Goal: Task Accomplishment & Management: Complete application form

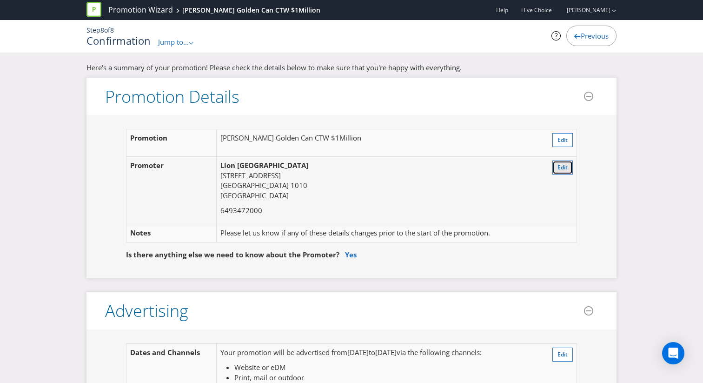
click at [560, 171] on span "Edit" at bounding box center [563, 167] width 10 height 8
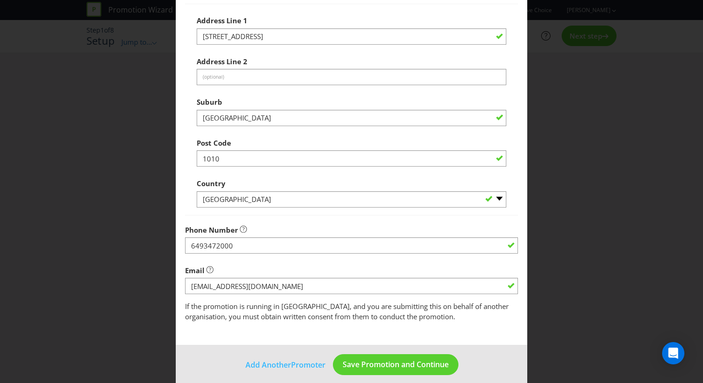
scroll to position [143, 0]
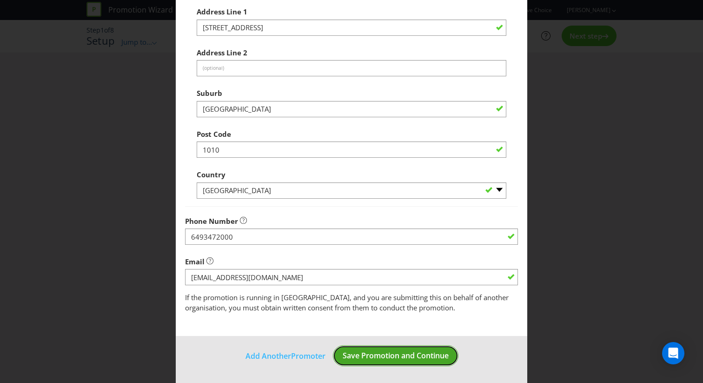
click at [410, 353] on span "Save Promotion and Continue" at bounding box center [396, 355] width 106 height 10
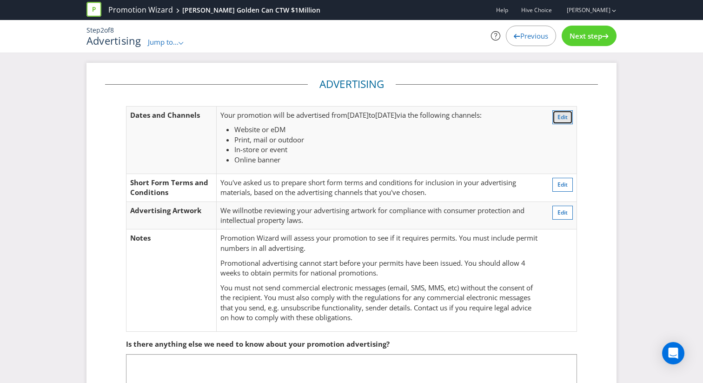
click at [555, 115] on button "Edit" at bounding box center [563, 117] width 20 height 14
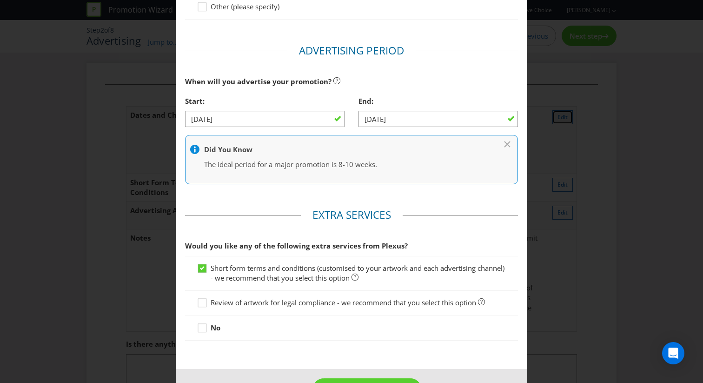
scroll to position [330, 0]
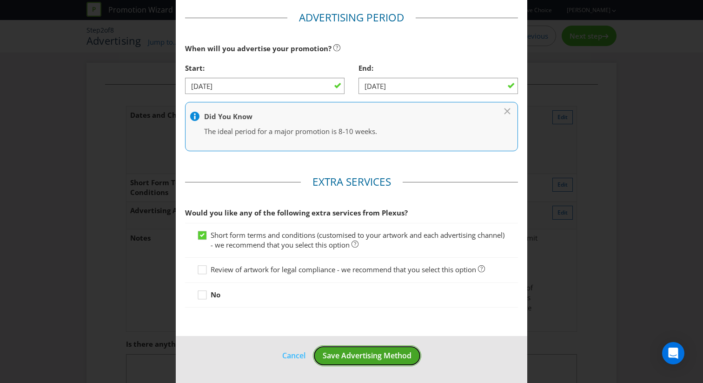
click at [395, 356] on span "Save Advertising Method" at bounding box center [367, 355] width 89 height 10
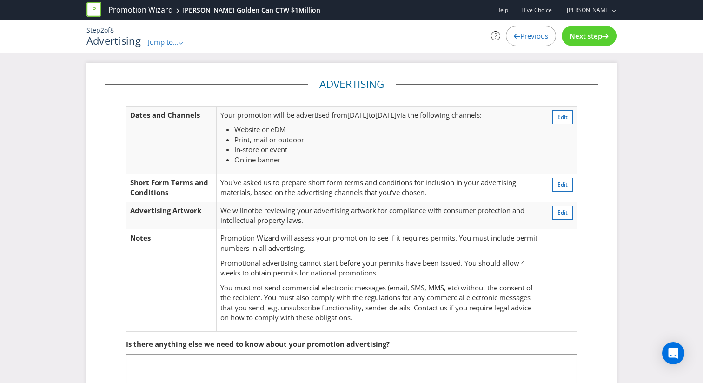
click at [586, 37] on span "Next step" at bounding box center [586, 35] width 33 height 9
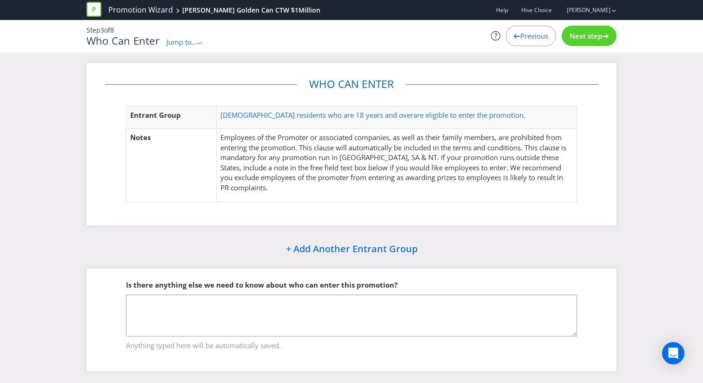
click at [572, 40] on div "Next step" at bounding box center [589, 36] width 55 height 20
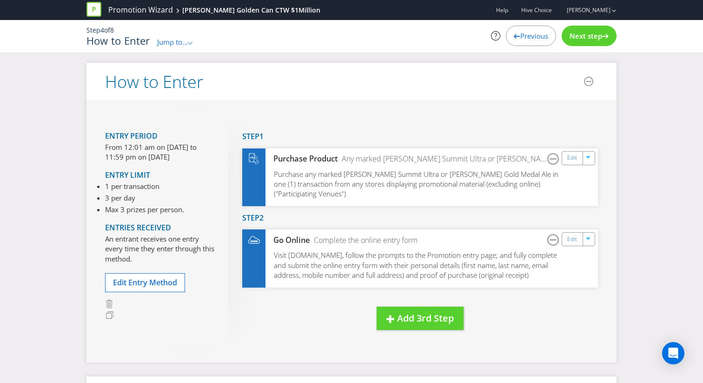
click at [523, 56] on div "Promotion Wizard [PERSON_NAME] Golden Can CTW $1Million Help Hive Choice [PERSO…" at bounding box center [351, 31] width 703 height 63
click at [523, 42] on div "Previous" at bounding box center [531, 36] width 50 height 20
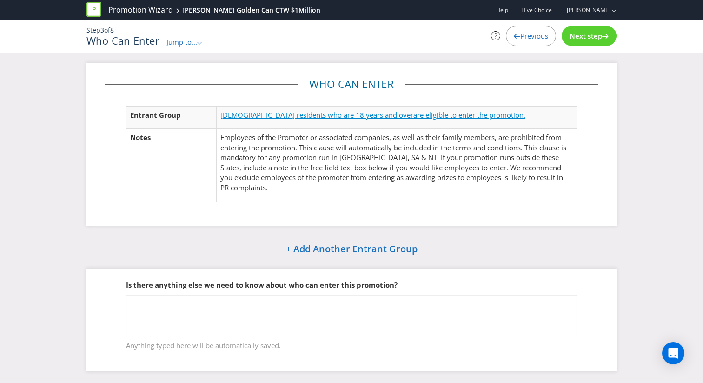
click at [413, 112] on span "are eligible to enter the promotion." at bounding box center [469, 114] width 112 height 9
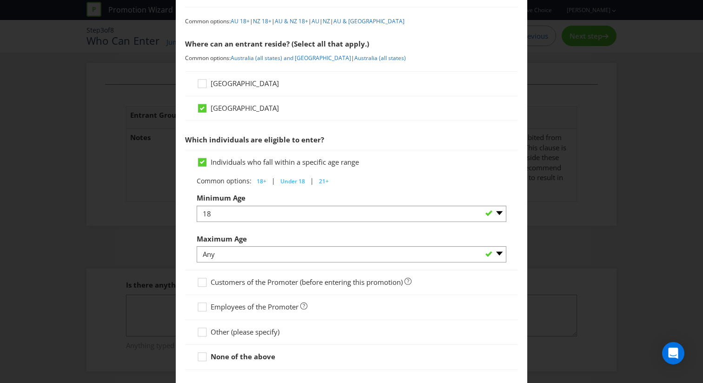
scroll to position [163, 0]
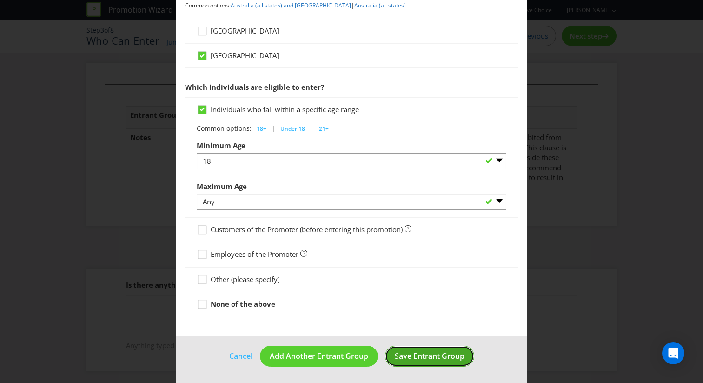
click at [411, 357] on span "Save Entrant Group" at bounding box center [430, 356] width 70 height 10
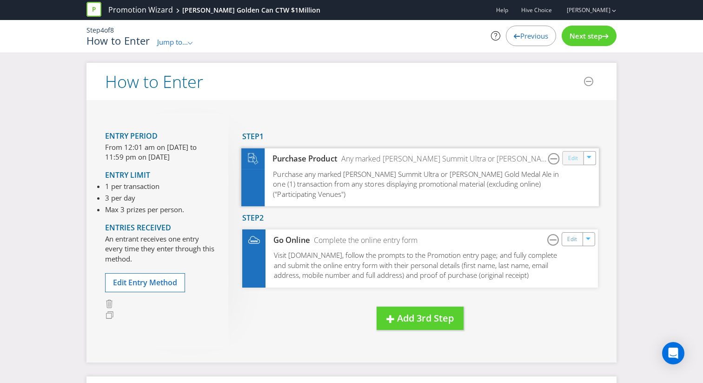
click at [573, 157] on link "Edit" at bounding box center [573, 158] width 10 height 11
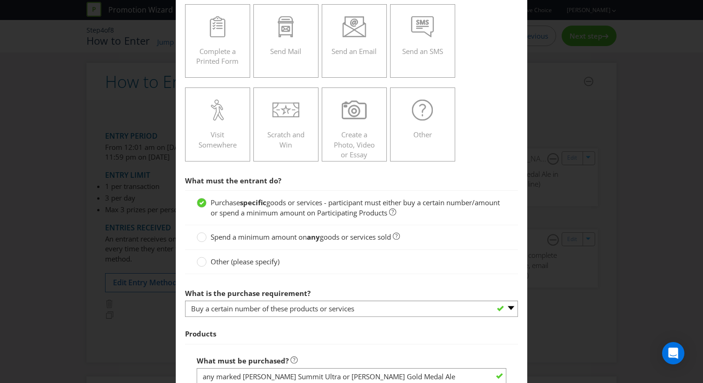
scroll to position [33, 0]
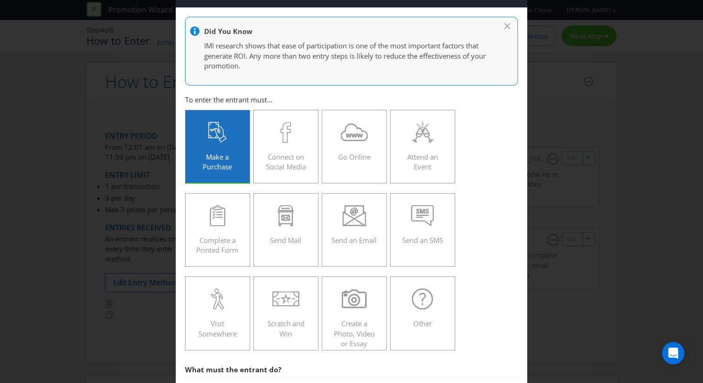
click at [507, 27] on div at bounding box center [356, 33] width 332 height 12
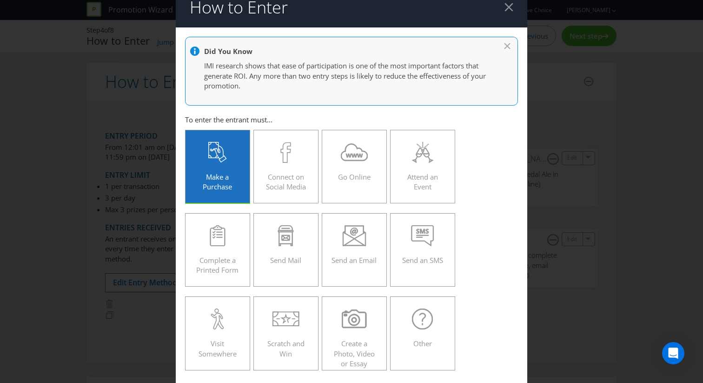
scroll to position [0, 0]
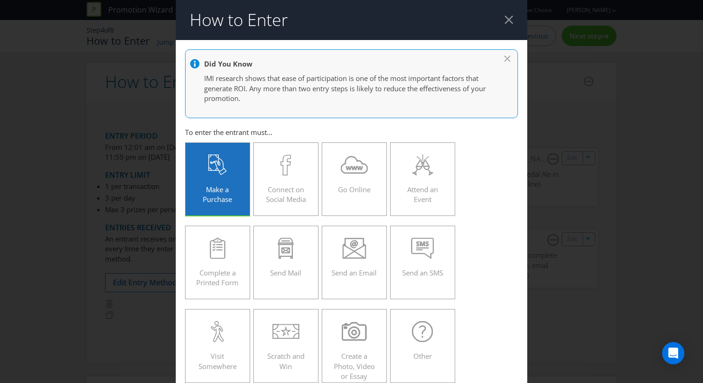
click at [508, 16] on div at bounding box center [509, 19] width 9 height 9
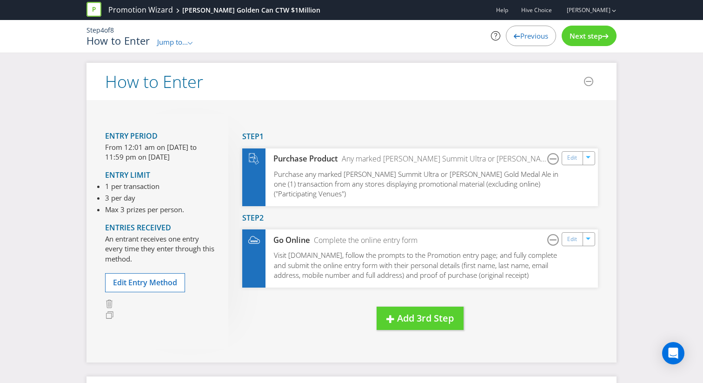
click at [571, 35] on span "Next step" at bounding box center [586, 35] width 33 height 9
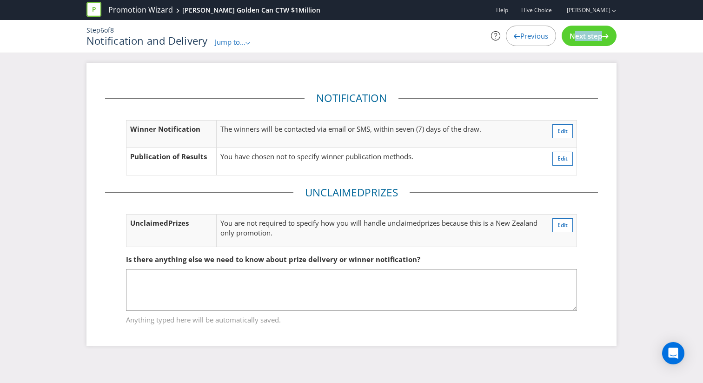
click at [571, 35] on span "Next step" at bounding box center [586, 35] width 33 height 9
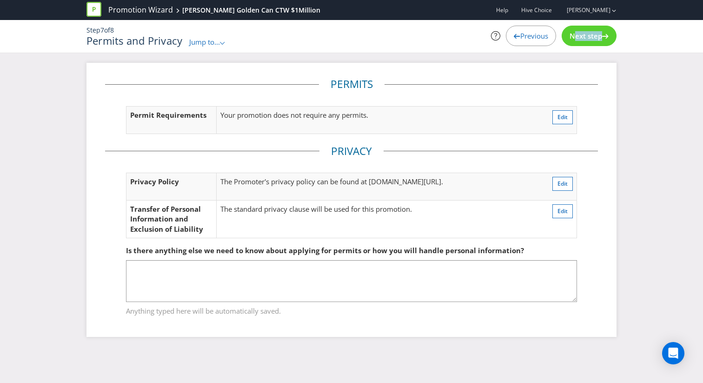
click at [571, 35] on span "Next step" at bounding box center [586, 35] width 33 height 9
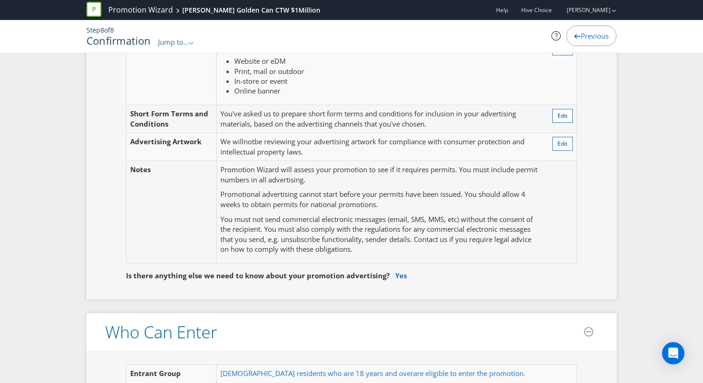
scroll to position [310, 0]
